Goal: Obtain resource: Obtain resource

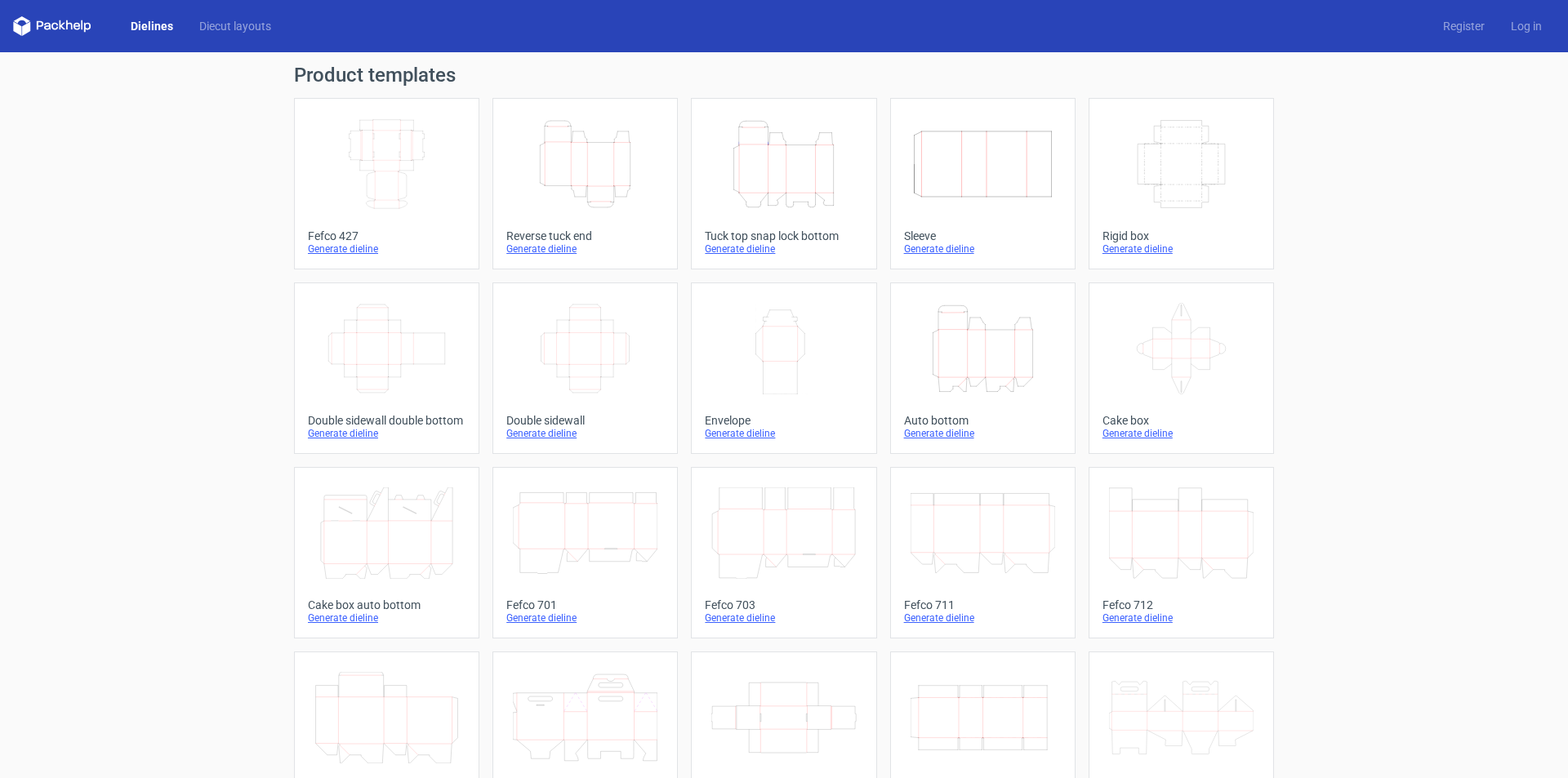
click at [779, 185] on icon "Height Depth Width" at bounding box center [783, 164] width 144 height 92
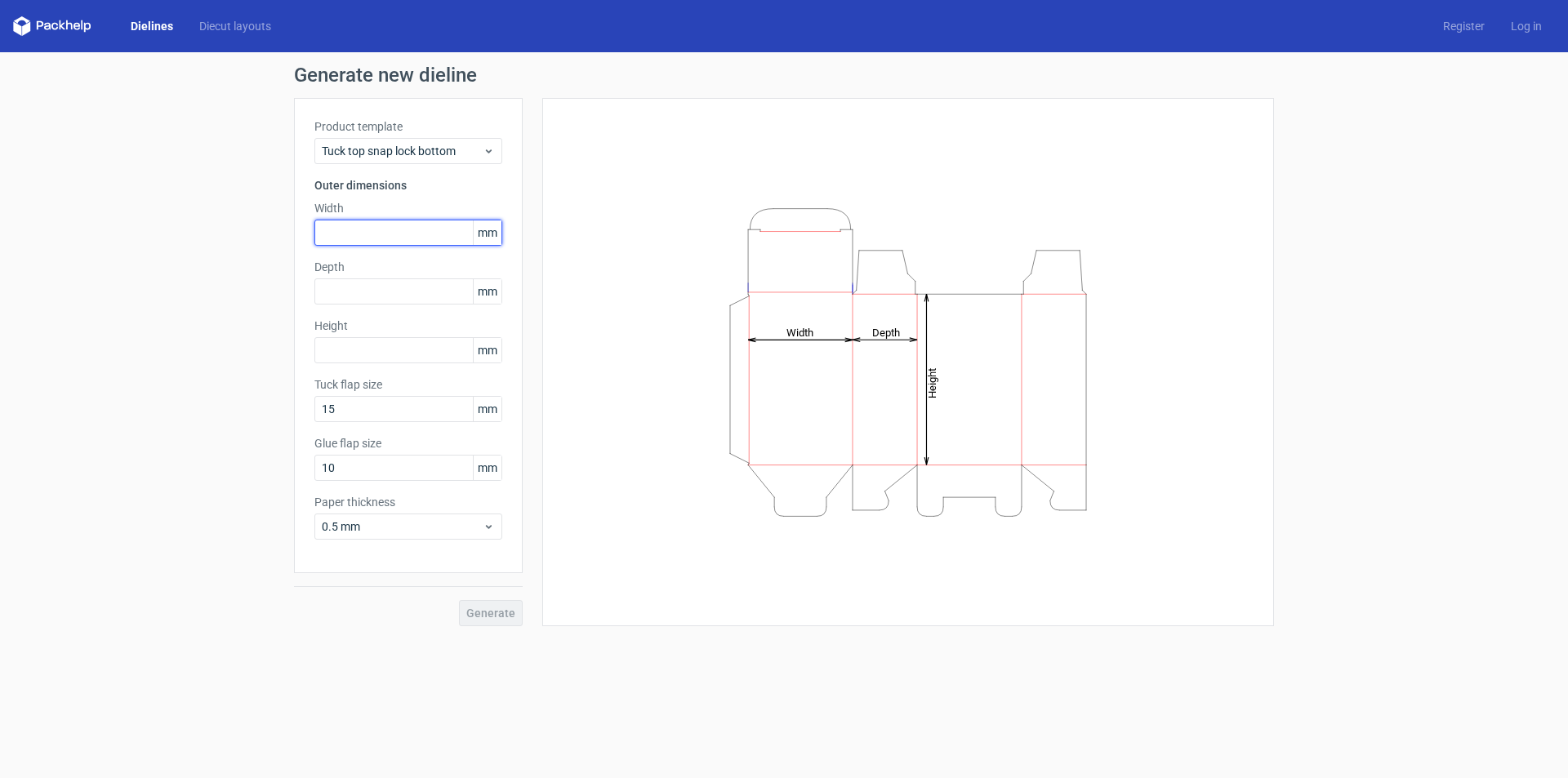
click at [376, 231] on input "text" at bounding box center [408, 232] width 187 height 26
type input "178"
type input "102"
type input "133"
click at [490, 613] on span "Generate" at bounding box center [490, 613] width 49 height 11
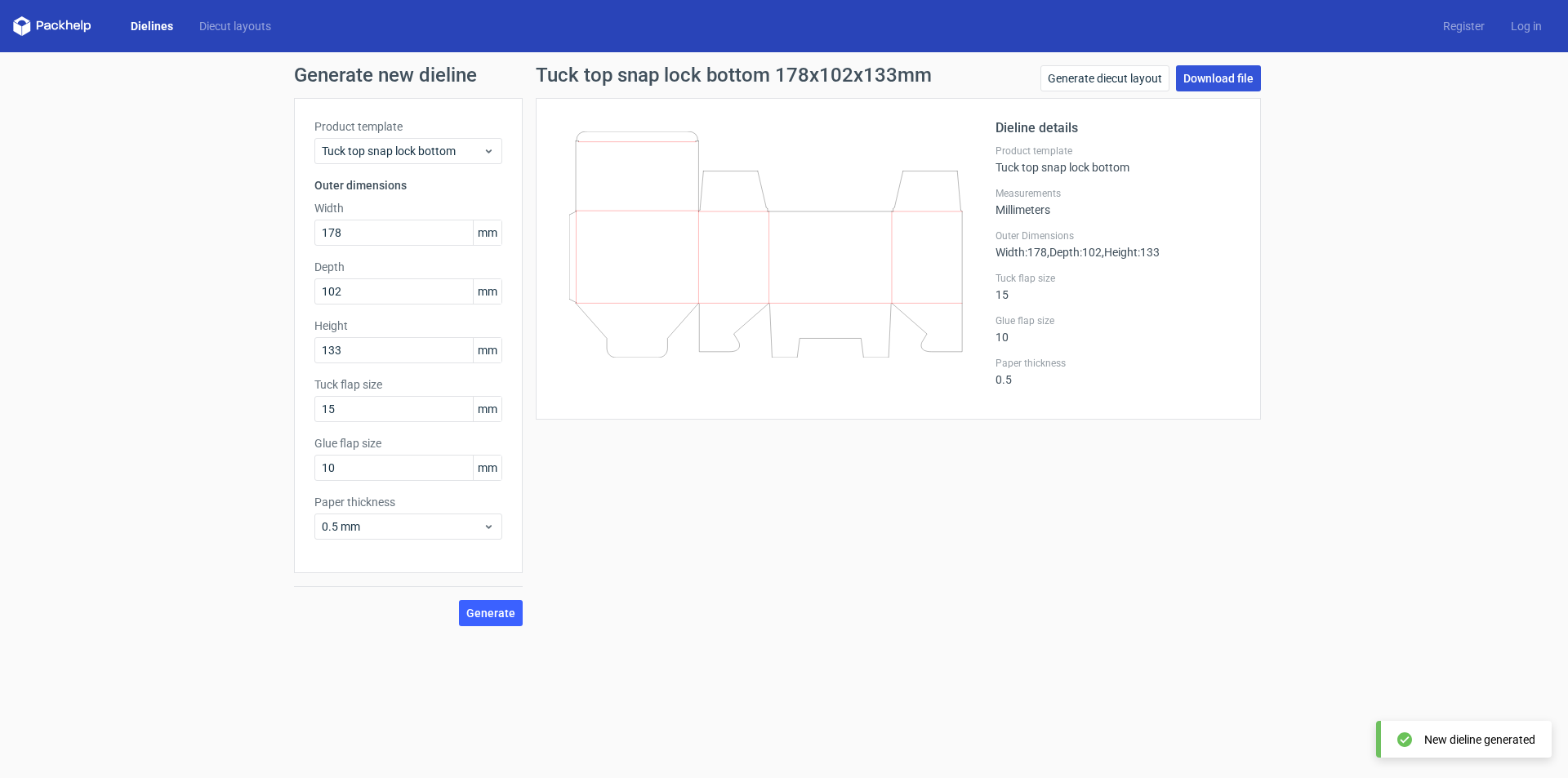
click at [1206, 67] on link "Download file" at bounding box center [1218, 79] width 85 height 26
